Goal: Check status: Check status

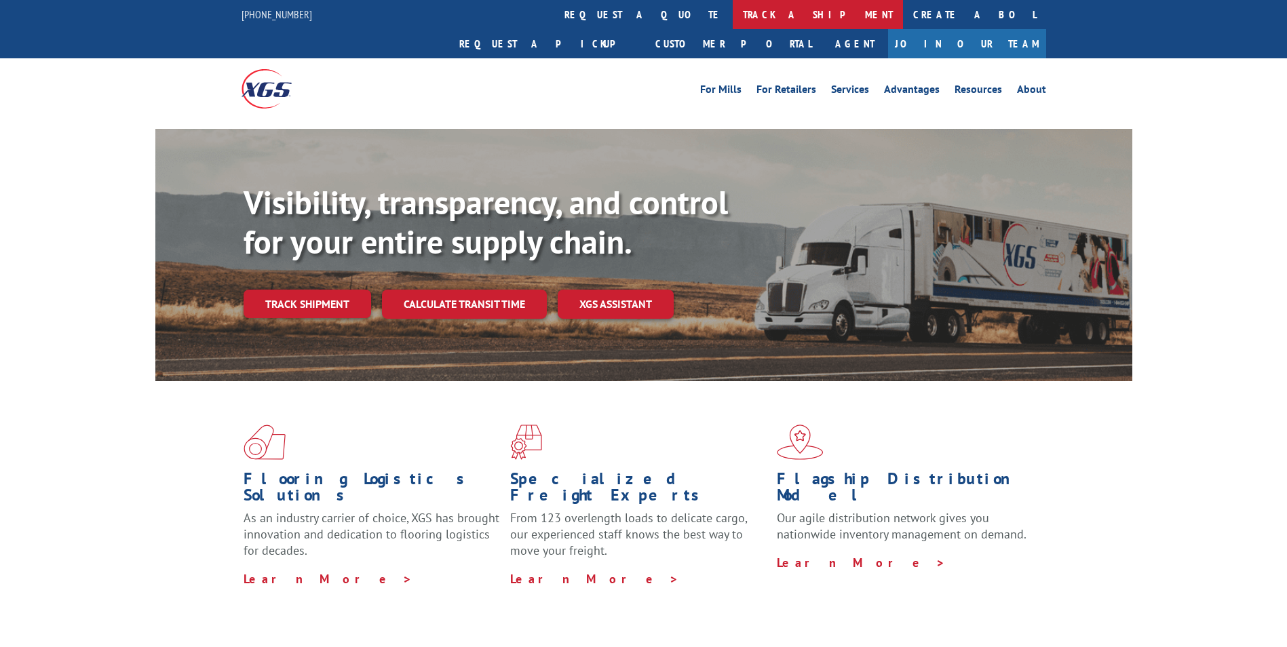
click at [733, 14] on link "track a shipment" at bounding box center [818, 14] width 170 height 29
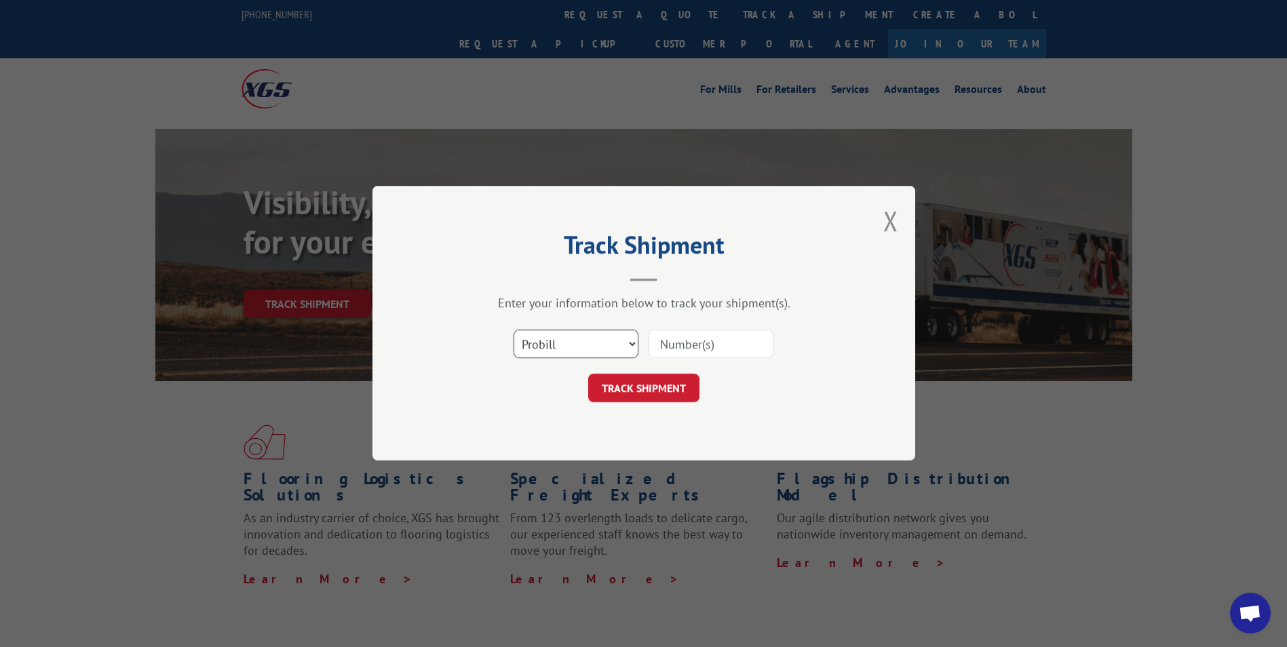
click at [565, 341] on select "Select category... Probill BOL PO" at bounding box center [576, 344] width 125 height 28
click at [514, 330] on select "Select category... Probill BOL PO" at bounding box center [576, 344] width 125 height 28
click at [581, 339] on select "Select category... Probill BOL PO" at bounding box center [576, 344] width 125 height 28
select select "bol"
click at [514, 330] on select "Select category... Probill BOL PO" at bounding box center [576, 344] width 125 height 28
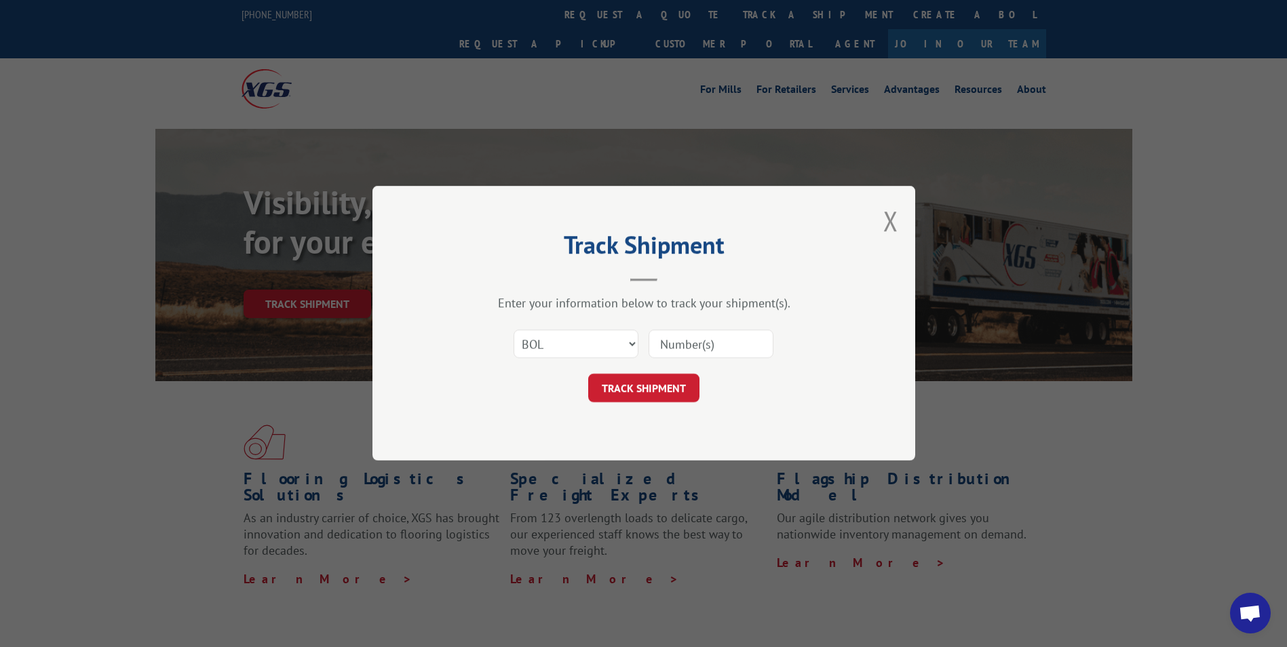
click at [682, 343] on input at bounding box center [711, 344] width 125 height 28
paste input "451996"
type input "451996"
click at [645, 378] on button "TRACK SHIPMENT" at bounding box center [643, 389] width 111 height 28
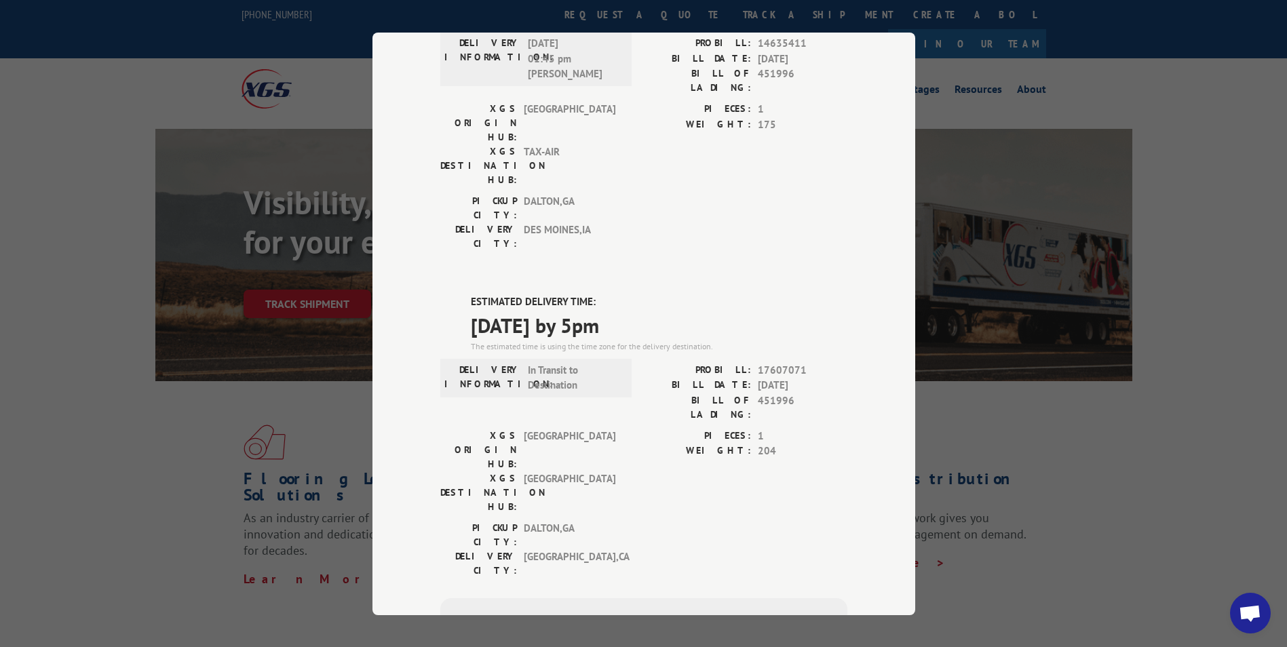
scroll to position [467, 0]
